Goal: Task Accomplishment & Management: Complete application form

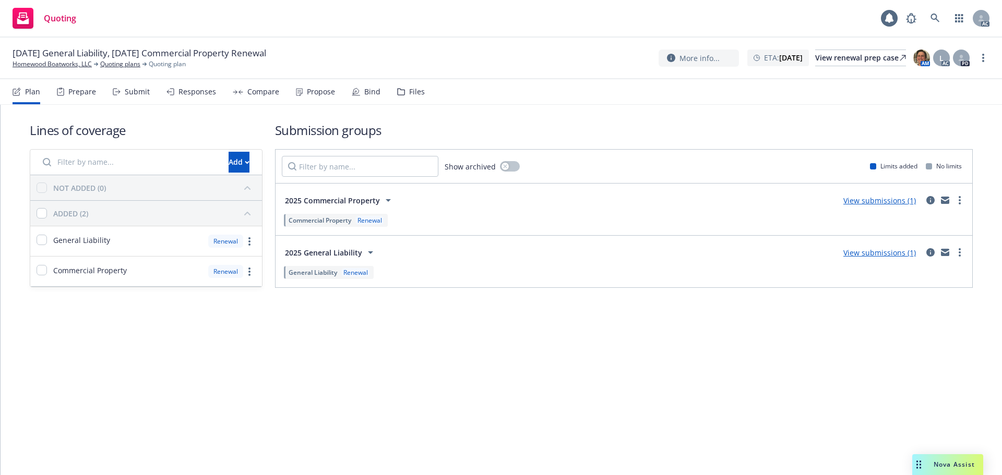
drag, startPoint x: 141, startPoint y: 93, endPoint x: 146, endPoint y: 87, distance: 7.4
click at [141, 93] on div "Submit" at bounding box center [137, 92] width 25 height 8
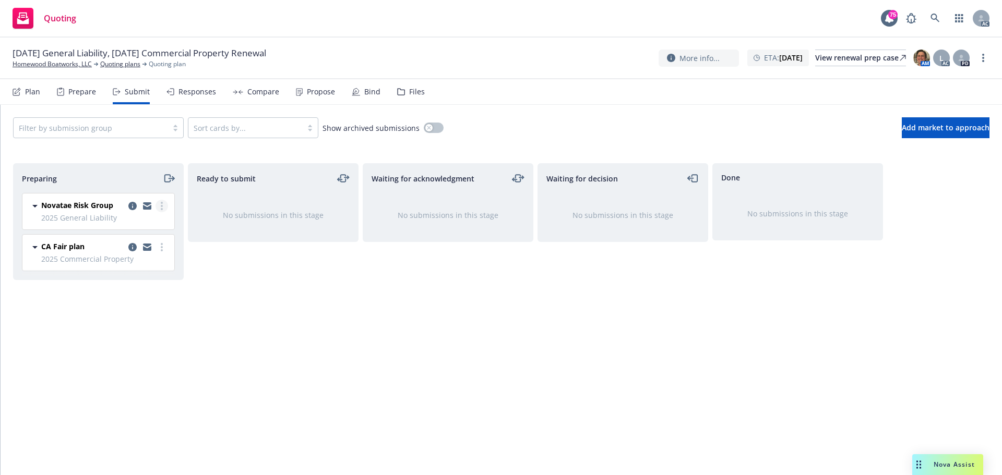
click at [164, 205] on link "more" at bounding box center [161, 206] width 13 height 13
click at [119, 248] on span "Log acknowledgement" at bounding box center [114, 248] width 103 height 10
